Goal: Transaction & Acquisition: Purchase product/service

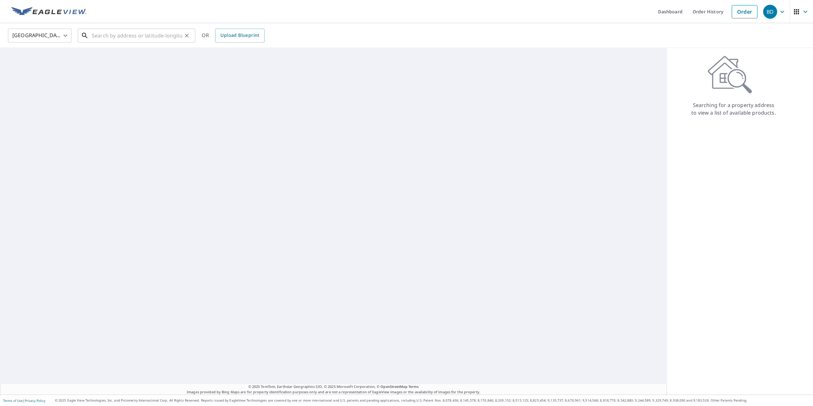
click at [144, 37] on input "text" at bounding box center [137, 36] width 91 height 18
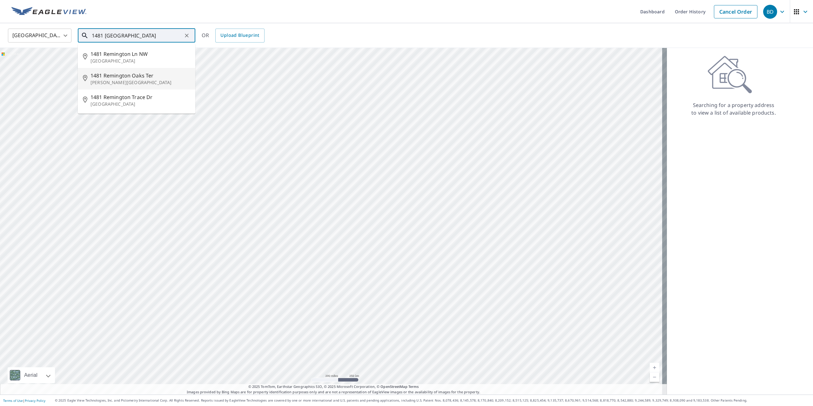
click at [138, 85] on p "[PERSON_NAME][GEOGRAPHIC_DATA]" at bounding box center [141, 82] width 100 height 6
type input "1481 [GEOGRAPHIC_DATA][PERSON_NAME]"
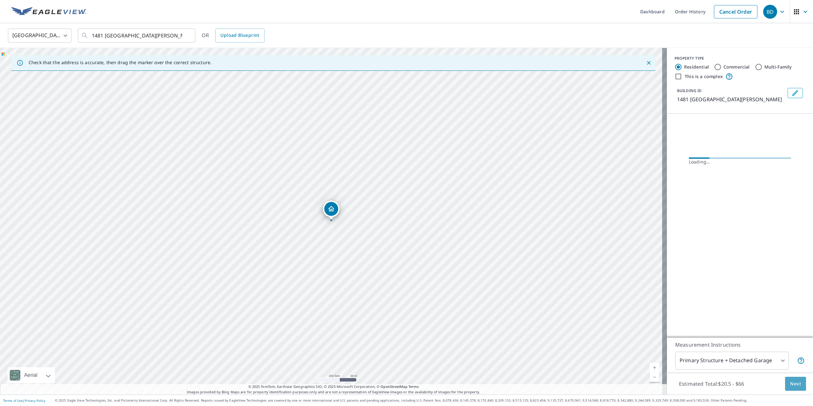
click at [792, 383] on span "Next" at bounding box center [795, 384] width 11 height 8
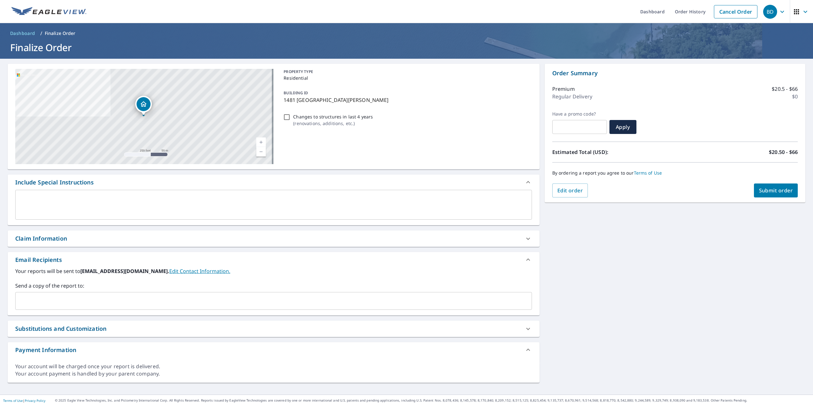
click at [94, 301] on input "text" at bounding box center [269, 301] width 502 height 12
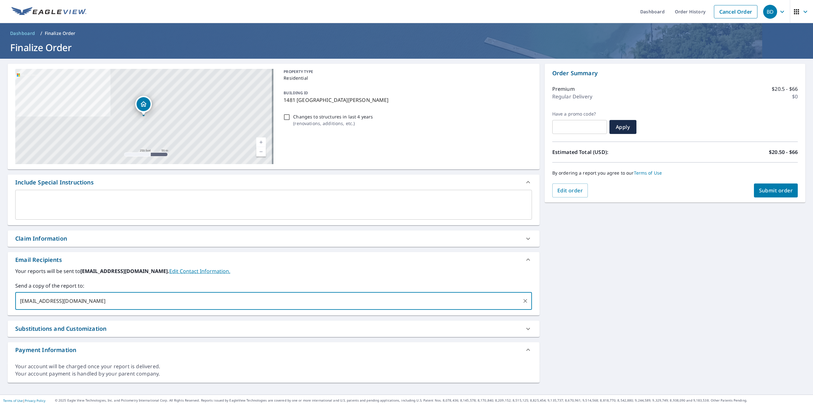
type input "[EMAIL_ADDRESS][DOMAIN_NAME]"
click at [766, 190] on span "Submit order" at bounding box center [776, 190] width 34 height 7
